Goal: Communication & Community: Answer question/provide support

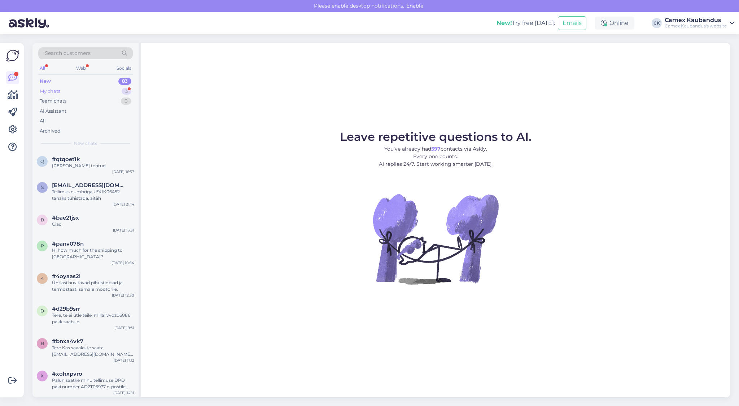
click at [61, 89] on div "My chats 3" at bounding box center [85, 91] width 95 height 10
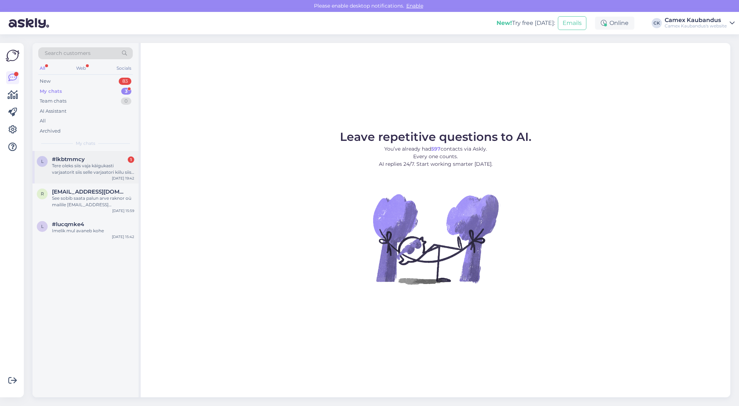
click at [66, 173] on div "Tere oleks siis vaja käigukasti varjaatorit siis selle varjaatori kiilu siis ül…" at bounding box center [93, 168] width 82 height 13
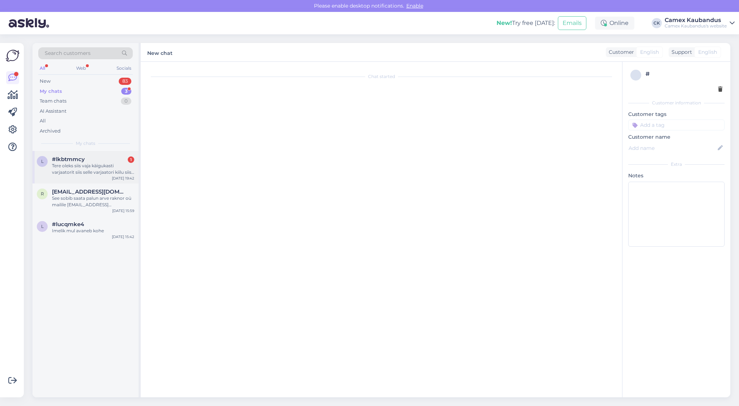
scroll to position [1023, 0]
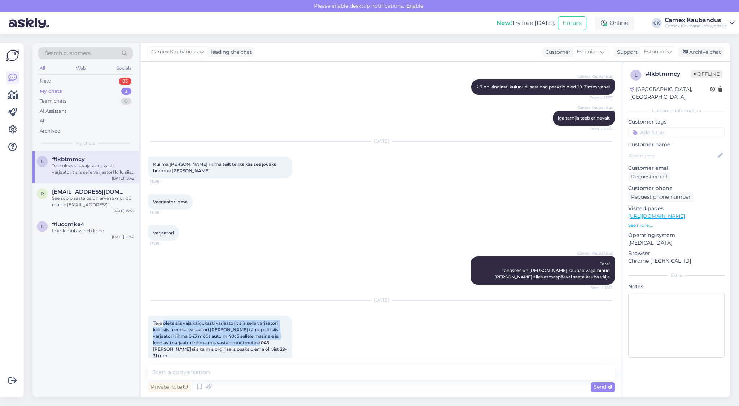
drag, startPoint x: 194, startPoint y: 321, endPoint x: 273, endPoint y: 338, distance: 80.9
click at [273, 338] on div "Tere oleks siis vaja käigukasti varjaatorit siis selle varjaatori kiilu siis ül…" at bounding box center [220, 340] width 144 height 48
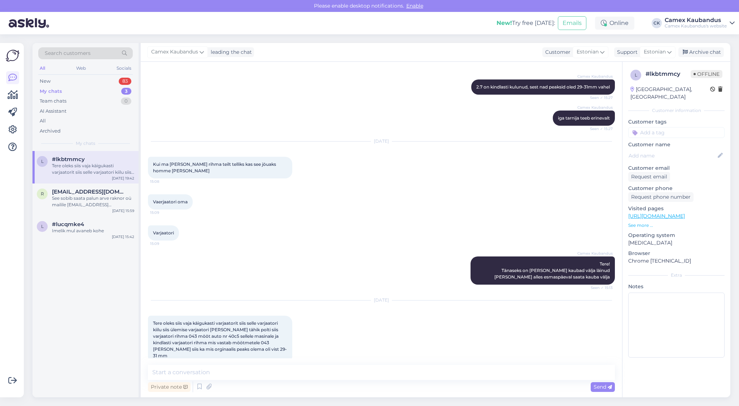
drag, startPoint x: 273, startPoint y: 338, endPoint x: 269, endPoint y: 340, distance: 4.2
click at [269, 340] on div "Tere oleks siis vaja käigukasti varjaatorit siis selle varjaatori kiilu siis ül…" at bounding box center [220, 340] width 144 height 48
drag, startPoint x: 278, startPoint y: 342, endPoint x: 158, endPoint y: 321, distance: 122.2
click at [158, 321] on div "Tere oleks siis vaja käigukasti varjaatorit siis selle varjaatori kiilu siis ül…" at bounding box center [220, 340] width 144 height 48
click at [158, 321] on span "Tere oleks siis vaja käigukasti varjaatorit siis selle varjaatori kiilu siis ül…" at bounding box center [220, 339] width 134 height 38
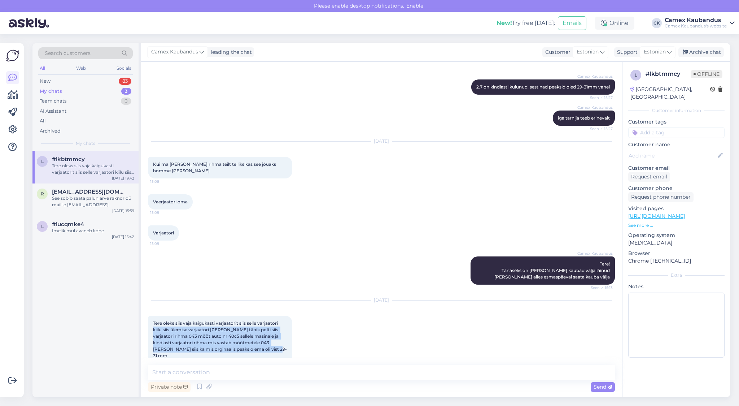
drag, startPoint x: 158, startPoint y: 321, endPoint x: 262, endPoint y: 347, distance: 107.3
click at [262, 347] on div "Tere oleks siis vaja käigukasti varjaatorit siis selle varjaatori kiilu siis ül…" at bounding box center [220, 340] width 144 height 48
drag, startPoint x: 275, startPoint y: 344, endPoint x: 153, endPoint y: 323, distance: 123.1
click at [153, 323] on div "Tere oleks siis vaja käigukasti varjaatorit siis selle varjaatori kiilu siis ül…" at bounding box center [220, 340] width 144 height 48
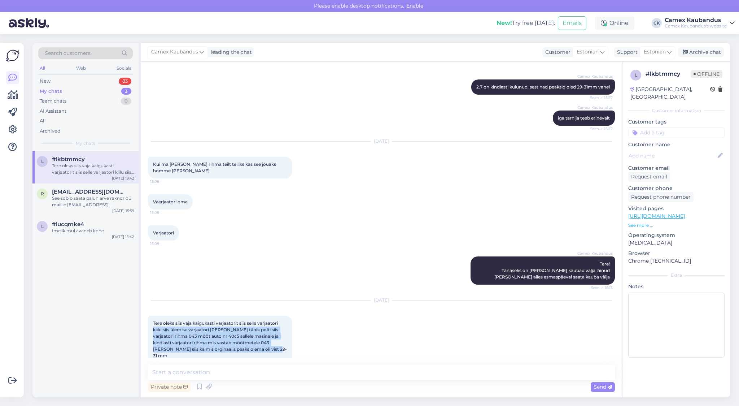
drag, startPoint x: 153, startPoint y: 323, endPoint x: 175, endPoint y: 331, distance: 23.5
click at [176, 331] on span "Tere oleks siis vaja käigukasti varjaatorit siis selle varjaatori kiilu siis ül…" at bounding box center [220, 339] width 134 height 38
drag, startPoint x: 219, startPoint y: 330, endPoint x: 274, endPoint y: 343, distance: 57.0
click at [274, 343] on div "Tere oleks siis vaja käigukasti varjaatorit siis selle varjaatori kiilu siis ül…" at bounding box center [220, 340] width 144 height 48
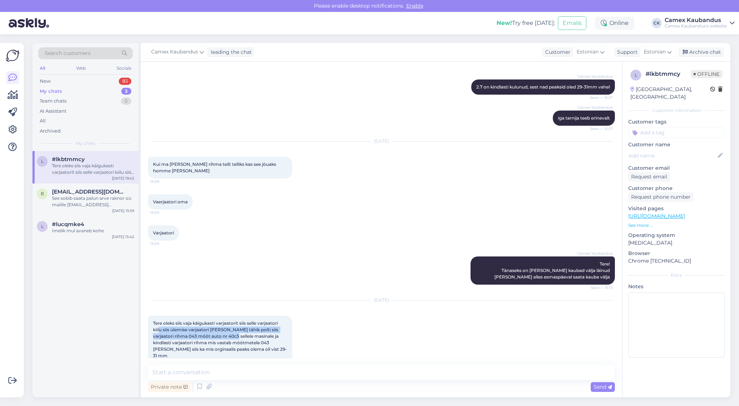
drag, startPoint x: 188, startPoint y: 321, endPoint x: 252, endPoint y: 330, distance: 65.2
click at [251, 329] on span "Tere oleks siis vaja käigukasti varjaatorit siis selle varjaatori kiilu siis ül…" at bounding box center [220, 339] width 134 height 38
drag, startPoint x: 252, startPoint y: 330, endPoint x: 273, endPoint y: 341, distance: 23.7
click at [273, 341] on div "Tere oleks siis vaja käigukasti varjaatorit siis selle varjaatori kiilu siis ül…" at bounding box center [220, 340] width 144 height 48
drag, startPoint x: 275, startPoint y: 342, endPoint x: 209, endPoint y: 328, distance: 67.5
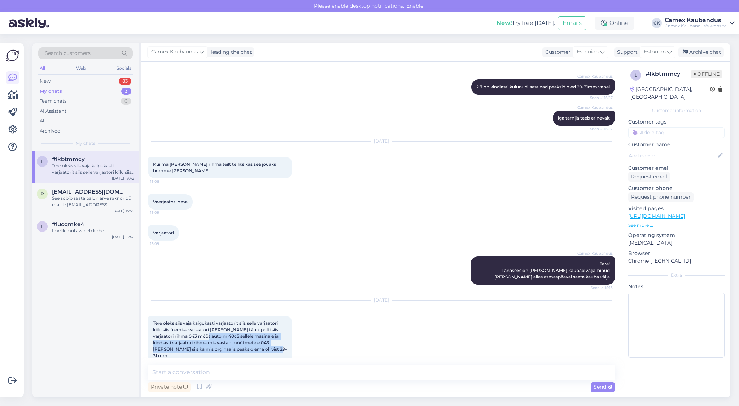
click at [209, 328] on div "Tere oleks siis vaja käigukasti varjaatorit siis selle varjaatori kiilu siis ül…" at bounding box center [220, 340] width 144 height 48
click at [208, 327] on span "Tere oleks siis vaja käigukasti varjaatorit siis selle varjaatori kiilu siis ül…" at bounding box center [220, 339] width 134 height 38
click at [232, 330] on span "Tere oleks siis vaja käigukasti varjaatorit siis selle varjaatori kiilu siis ül…" at bounding box center [220, 339] width 134 height 38
copy span "40c5"
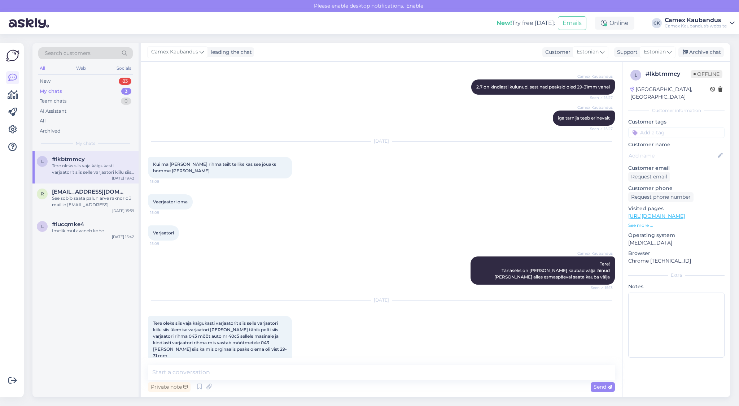
click at [265, 340] on span "Tere oleks siis vaja käigukasti varjaatorit siis selle varjaatori kiilu siis ül…" at bounding box center [220, 339] width 134 height 38
drag, startPoint x: 197, startPoint y: 321, endPoint x: 273, endPoint y: 338, distance: 77.3
click at [273, 338] on span "Tere oleks siis vaja käigukasti varjaatorit siis selle varjaatori kiilu siis ül…" at bounding box center [220, 339] width 134 height 38
drag, startPoint x: 273, startPoint y: 338, endPoint x: 168, endPoint y: 330, distance: 105.7
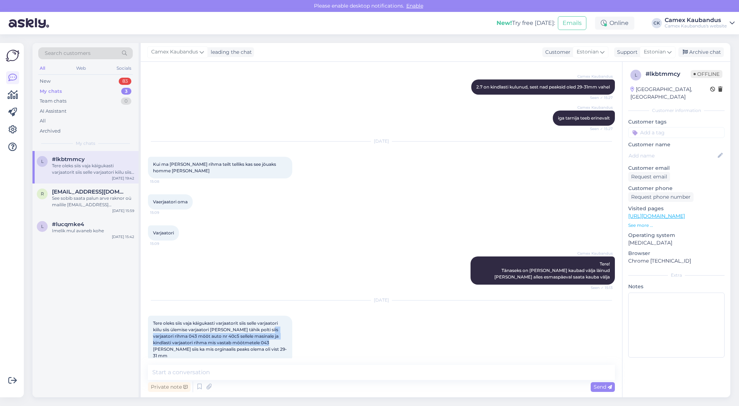
click at [168, 330] on span "Tere oleks siis vaja käigukasti varjaatorit siis selle varjaatori kiilu siis ül…" at bounding box center [220, 339] width 134 height 38
drag, startPoint x: 168, startPoint y: 330, endPoint x: 256, endPoint y: 348, distance: 89.4
click at [256, 348] on div "Tere oleks siis vaja käigukasti varjaatorit siis selle varjaatori kiilu siis ül…" at bounding box center [220, 340] width 144 height 48
drag, startPoint x: 256, startPoint y: 348, endPoint x: 188, endPoint y: 341, distance: 68.2
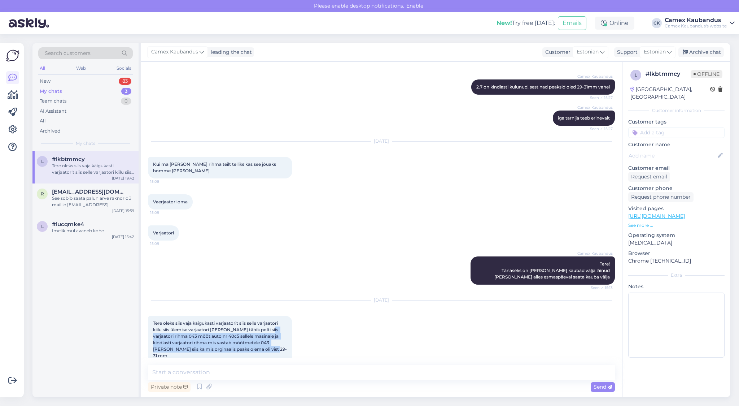
click at [188, 341] on span "Tere oleks siis vaja käigukasti varjaatorit siis selle varjaatori kiilu siis ül…" at bounding box center [220, 339] width 134 height 38
click at [253, 374] on textarea at bounding box center [381, 372] width 467 height 15
click at [254, 377] on textarea at bounding box center [381, 372] width 467 height 15
click at [230, 372] on textarea at bounding box center [381, 372] width 467 height 15
type textarea "k"
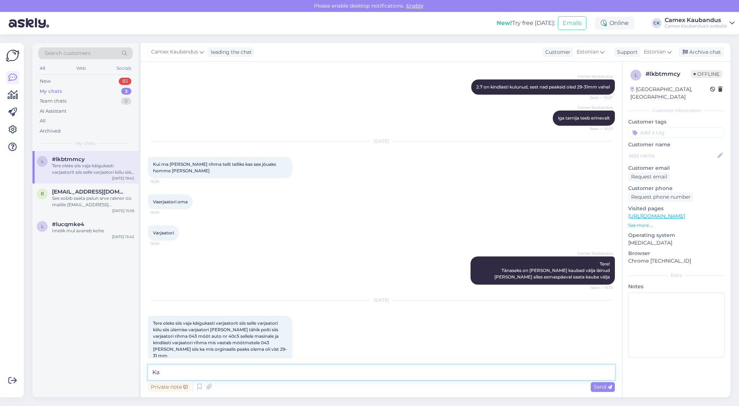
type textarea "K"
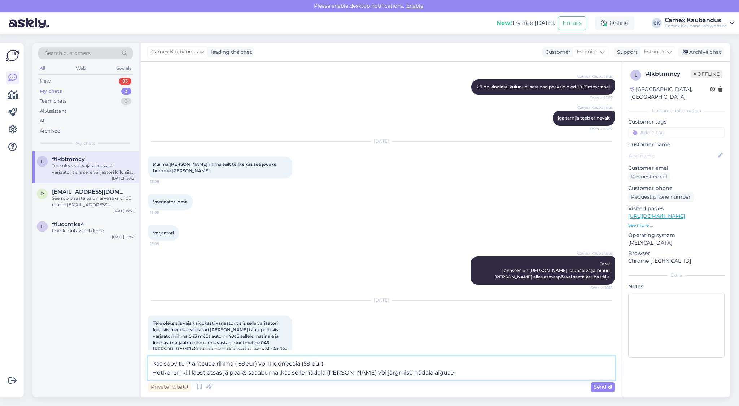
type textarea "Kas soovite Prantsuse rihma ( 89eur) või Indoneesia (59 eur). Hetkel on kiil la…"
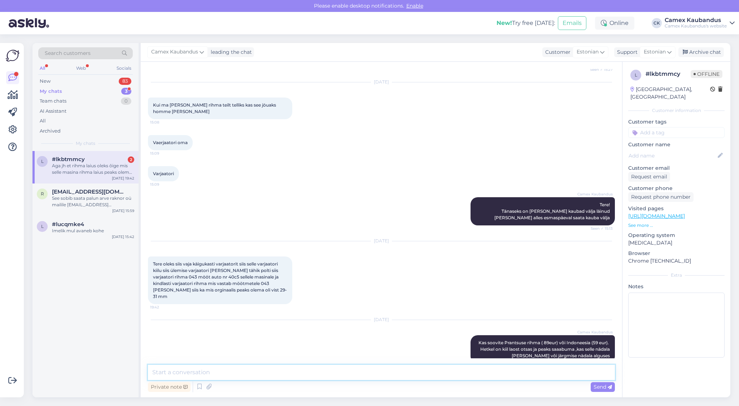
scroll to position [1184, 0]
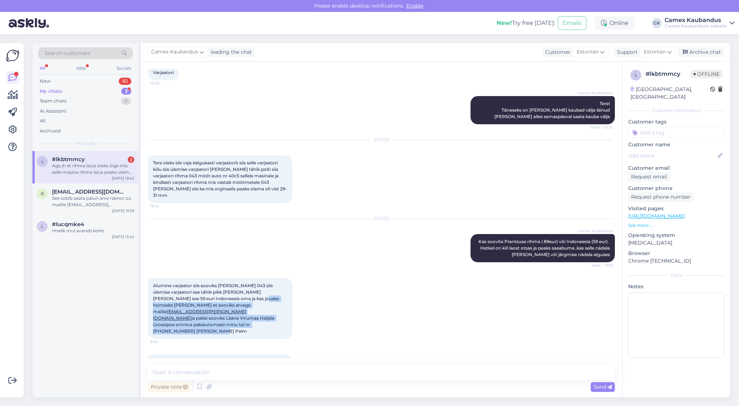
drag, startPoint x: 280, startPoint y: 306, endPoint x: 209, endPoint y: 281, distance: 75.3
click at [209, 281] on div "Alumine varjaator siis sooviks [PERSON_NAME] 043 siis ülemise varjaatori see tä…" at bounding box center [220, 308] width 144 height 61
drag, startPoint x: 209, startPoint y: 281, endPoint x: 198, endPoint y: 271, distance: 15.4
click at [198, 283] on span "Alumine varjaator siis sooviks [PERSON_NAME] 043 siis ülemise varjaatori see tä…" at bounding box center [216, 308] width 127 height 51
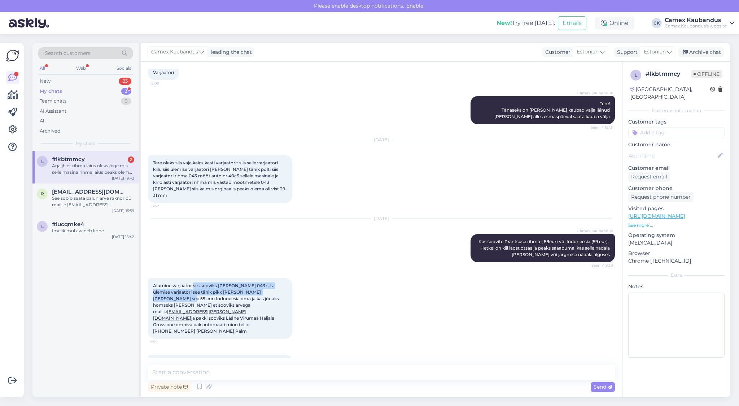
drag, startPoint x: 198, startPoint y: 271, endPoint x: 264, endPoint y: 281, distance: 66.5
click at [264, 283] on span "Alumine varjaator siis sooviks [PERSON_NAME] 043 siis ülemise varjaatori see tä…" at bounding box center [216, 308] width 127 height 51
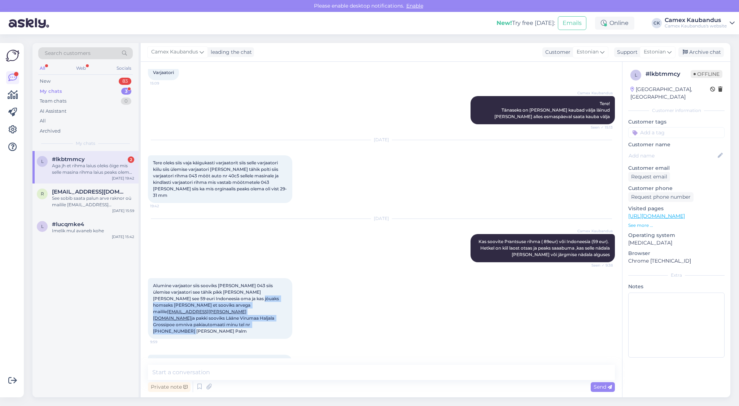
drag, startPoint x: 284, startPoint y: 296, endPoint x: 201, endPoint y: 283, distance: 83.6
click at [201, 283] on div "Alumine varjaator siis sooviks [PERSON_NAME] 043 siis ülemise varjaatori see tä…" at bounding box center [220, 308] width 144 height 61
drag, startPoint x: 201, startPoint y: 283, endPoint x: 197, endPoint y: 282, distance: 4.5
click at [197, 282] on div "Alumine varjaator siis sooviks [PERSON_NAME] 043 siis ülemise varjaatori see tä…" at bounding box center [220, 308] width 144 height 61
drag, startPoint x: 238, startPoint y: 274, endPoint x: 278, endPoint y: 304, distance: 50.2
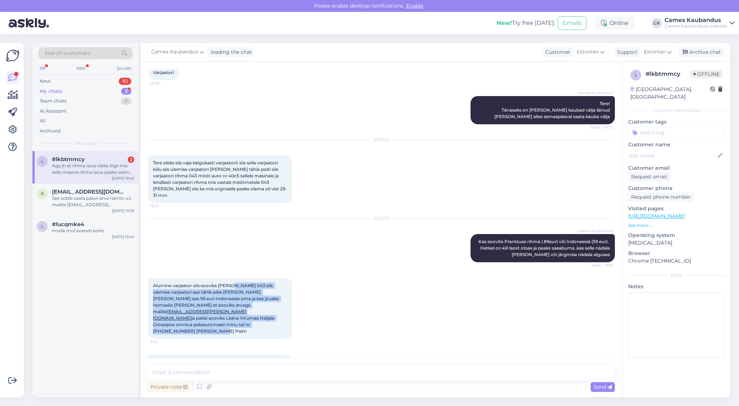
click at [278, 304] on div "Alumine varjaator siis sooviks [PERSON_NAME] 043 siis ülemise varjaatori see tä…" at bounding box center [220, 308] width 144 height 61
drag, startPoint x: 280, startPoint y: 304, endPoint x: 208, endPoint y: 281, distance: 76.0
click at [208, 281] on div "Alumine varjaator siis sooviks [PERSON_NAME] 043 siis ülemise varjaatori see tä…" at bounding box center [220, 308] width 144 height 61
click at [208, 283] on span "Alumine varjaator siis sooviks [PERSON_NAME] 043 siis ülemise varjaatori see tä…" at bounding box center [216, 308] width 127 height 51
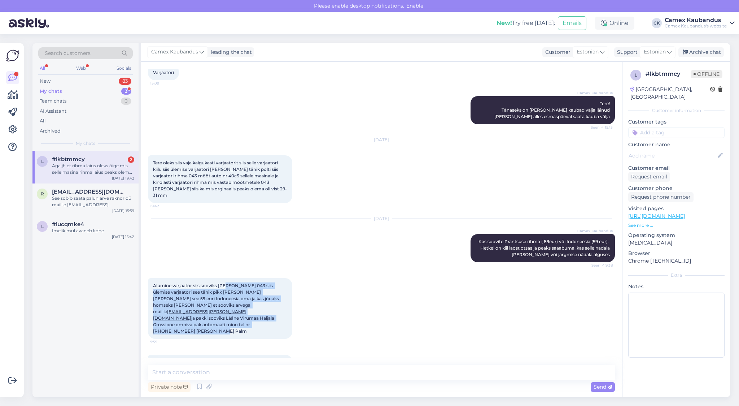
drag, startPoint x: 262, startPoint y: 309, endPoint x: 223, endPoint y: 272, distance: 53.1
click at [223, 278] on div "Alumine varjaator siis sooviks [PERSON_NAME] 043 siis ülemise varjaatori see tä…" at bounding box center [220, 308] width 144 height 61
click at [223, 283] on span "Alumine varjaator siis sooviks [PERSON_NAME] 043 siis ülemise varjaatori see tä…" at bounding box center [216, 308] width 127 height 51
drag, startPoint x: 255, startPoint y: 303, endPoint x: 238, endPoint y: 281, distance: 28.8
click at [238, 281] on div "Alumine varjaator siis sooviks [PERSON_NAME] 043 siis ülemise varjaatori see tä…" at bounding box center [220, 308] width 144 height 61
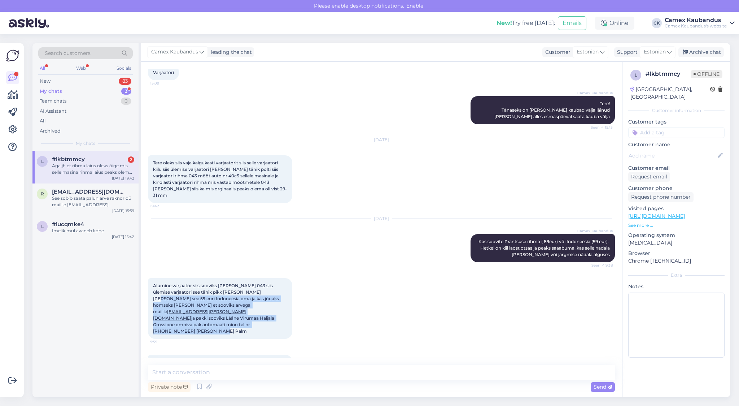
click at [238, 283] on span "Alumine varjaator siis sooviks [PERSON_NAME] 043 siis ülemise varjaatori see tä…" at bounding box center [216, 308] width 127 height 51
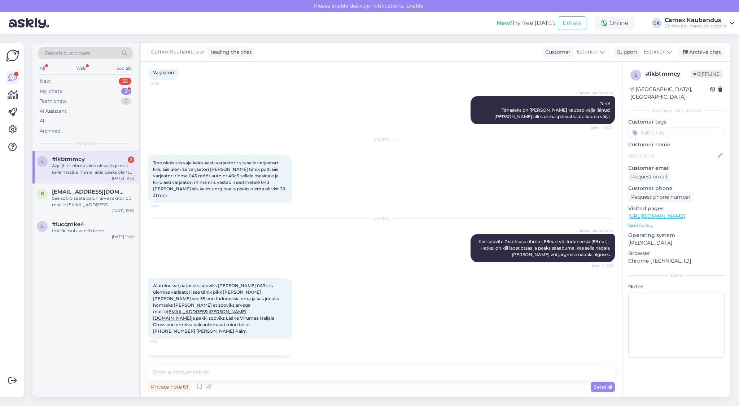
click at [392, 99] on div "Camex Kaubandus Tere! Tänaseks on [PERSON_NAME] kaubad välja läinud [PERSON_NAM…" at bounding box center [381, 110] width 467 height 44
drag, startPoint x: 192, startPoint y: 271, endPoint x: 228, endPoint y: 275, distance: 36.7
click at [228, 278] on div "Alumine varjaator siis sooviks [PERSON_NAME] 043 siis ülemise varjaatori see tä…" at bounding box center [220, 308] width 144 height 61
drag, startPoint x: 228, startPoint y: 275, endPoint x: 236, endPoint y: 278, distance: 8.8
click at [228, 278] on div "Alumine varjaator siis sooviks [PERSON_NAME] 043 siis ülemise varjaatori see tä…" at bounding box center [220, 308] width 144 height 61
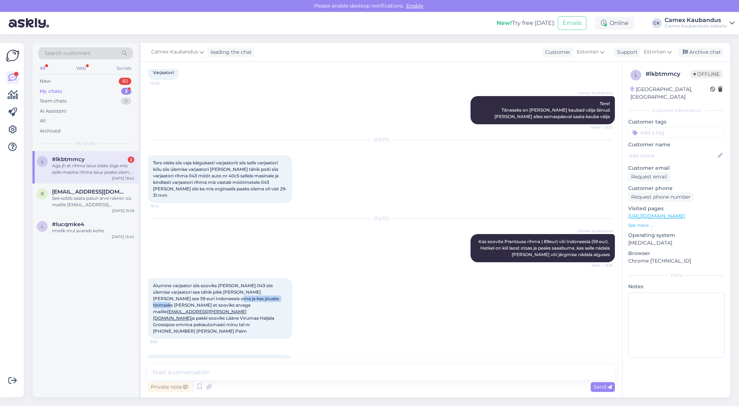
drag, startPoint x: 187, startPoint y: 286, endPoint x: 257, endPoint y: 289, distance: 69.8
click at [255, 288] on div "Alumine varjaator siis sooviks [PERSON_NAME] 043 siis ülemise varjaatori see tä…" at bounding box center [220, 308] width 144 height 61
drag, startPoint x: 257, startPoint y: 289, endPoint x: 263, endPoint y: 289, distance: 5.8
click at [263, 289] on div "Alumine varjaator siis sooviks [PERSON_NAME] 043 siis ülemise varjaatori see tä…" at bounding box center [220, 308] width 144 height 61
drag, startPoint x: 178, startPoint y: 306, endPoint x: 151, endPoint y: 305, distance: 27.1
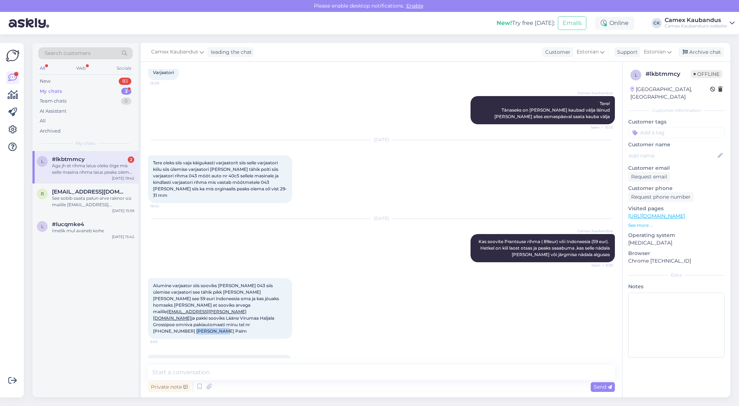
click at [151, 305] on div "Alumine varjaator siis sooviks [PERSON_NAME] 043 siis ülemise varjaatori see tä…" at bounding box center [220, 308] width 144 height 61
copy span "[PERSON_NAME] Palm"
drag, startPoint x: 197, startPoint y: 293, endPoint x: 137, endPoint y: 294, distance: 60.3
click at [137, 294] on div "Search customers All Web Socials New 83 My chats 3 Team chats 0 AI Assistant Al…" at bounding box center [381, 220] width 698 height 354
drag, startPoint x: 137, startPoint y: 294, endPoint x: 200, endPoint y: 291, distance: 62.5
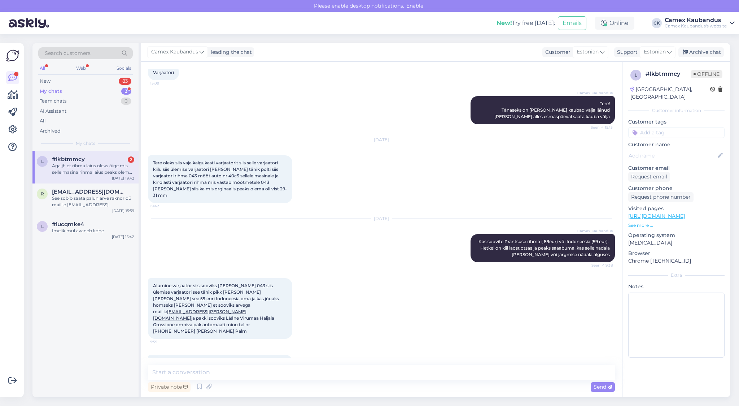
click at [200, 291] on span "Alumine varjaator siis sooviks [PERSON_NAME] 043 siis ülemise varjaatori see tä…" at bounding box center [216, 308] width 127 height 51
drag, startPoint x: 198, startPoint y: 291, endPoint x: 151, endPoint y: 291, distance: 46.9
click at [151, 291] on div "Alumine varjaator siis sooviks [PERSON_NAME] 043 siis ülemise varjaatori see tä…" at bounding box center [220, 308] width 144 height 61
copy link "[EMAIL_ADDRESS][PERSON_NAME][DOMAIN_NAME]"
click at [256, 298] on span "Alumine varjaator siis sooviks [PERSON_NAME] 043 siis ülemise varjaatori see tä…" at bounding box center [216, 308] width 127 height 51
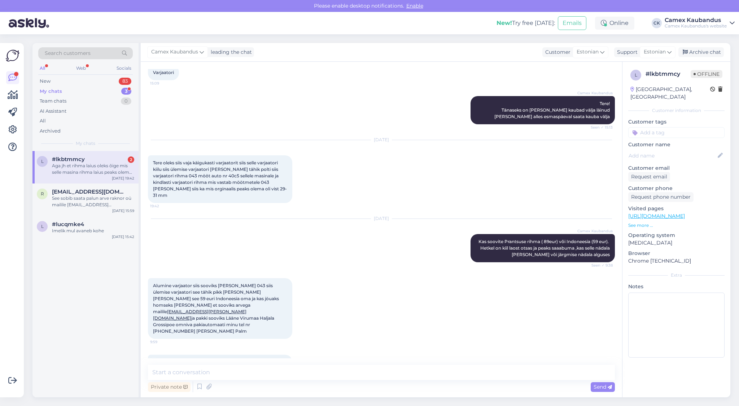
click at [258, 299] on span "Alumine varjaator siis sooviks [PERSON_NAME] 043 siis ülemise varjaatori see tä…" at bounding box center [216, 308] width 127 height 51
copy span "51981511"
click at [257, 352] on div "Aga jh et rihma laius oleks õige mis selle masina rihma laius peaks olema muidu…" at bounding box center [381, 366] width 467 height 38
drag, startPoint x: 179, startPoint y: 274, endPoint x: 272, endPoint y: 285, distance: 93.8
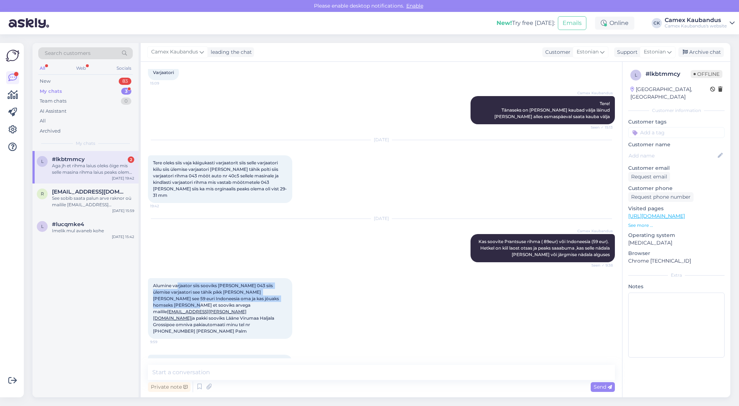
click at [272, 285] on div "Alumine varjaator siis sooviks [PERSON_NAME] 043 siis ülemise varjaatori see tä…" at bounding box center [220, 308] width 144 height 61
